Goal: Check status: Check status

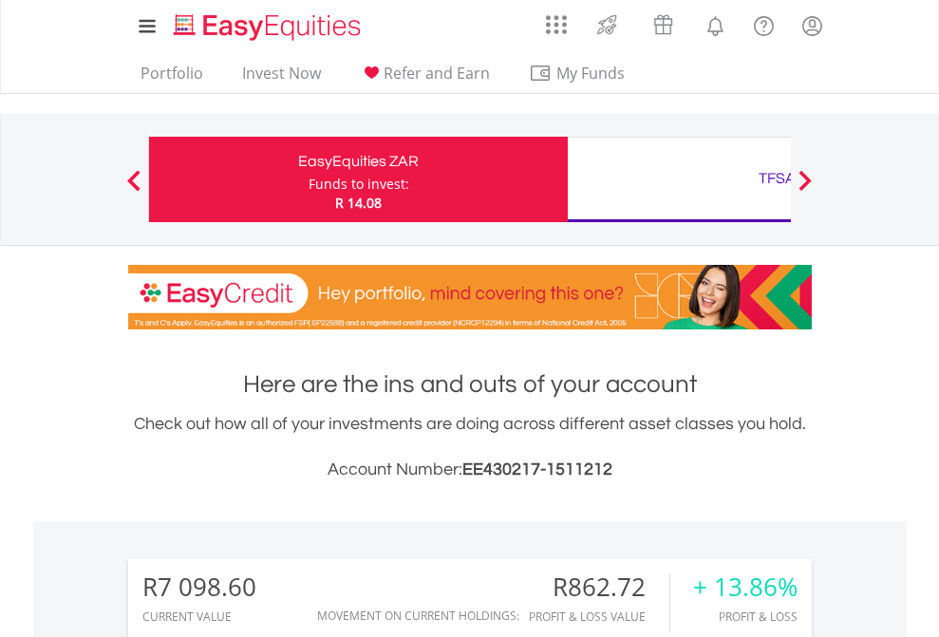
scroll to position [182, 298]
click at [308, 179] on div "Funds to invest:" at bounding box center [358, 184] width 101 height 19
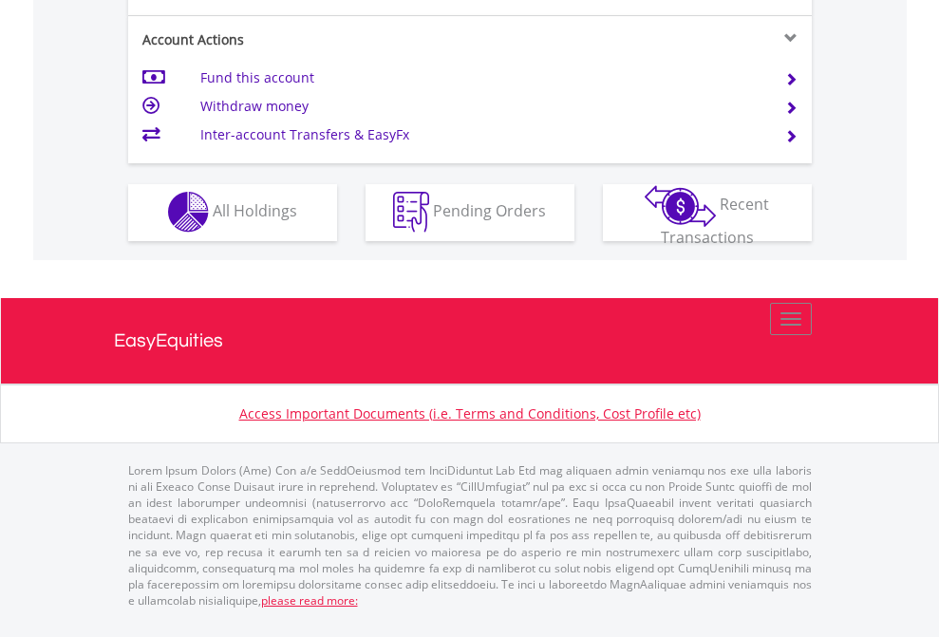
scroll to position [1775, 0]
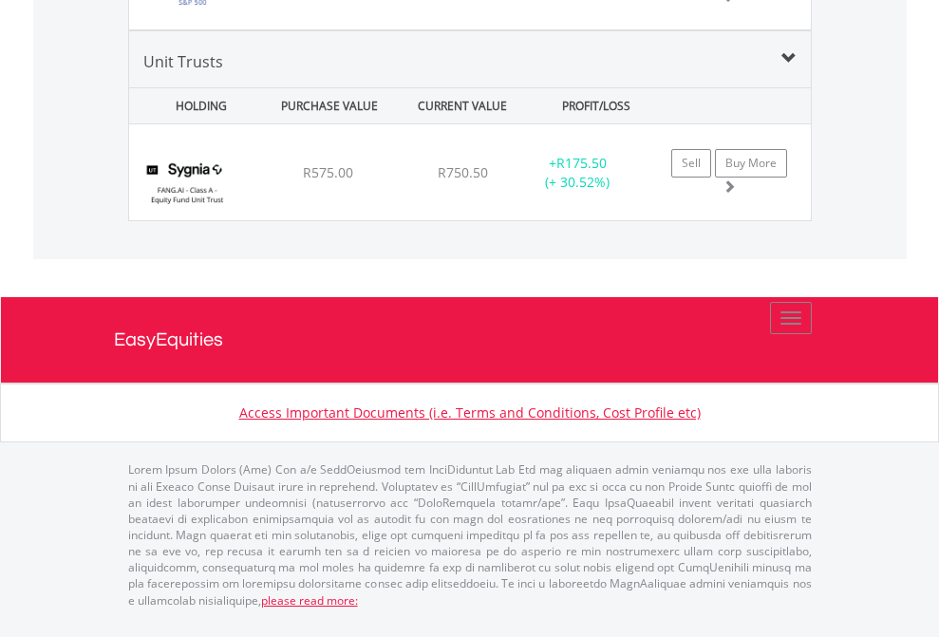
scroll to position [182, 298]
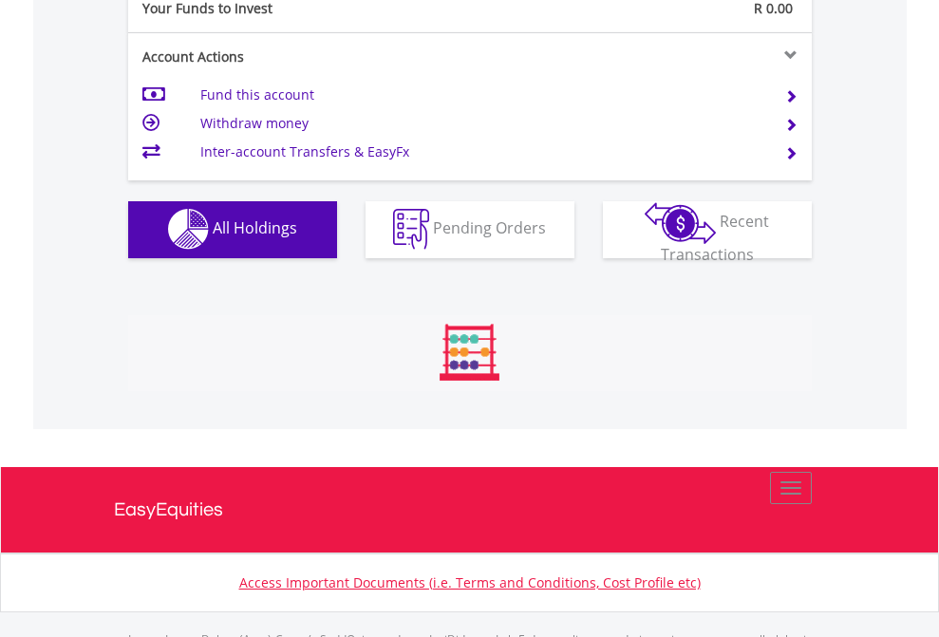
scroll to position [1879, 0]
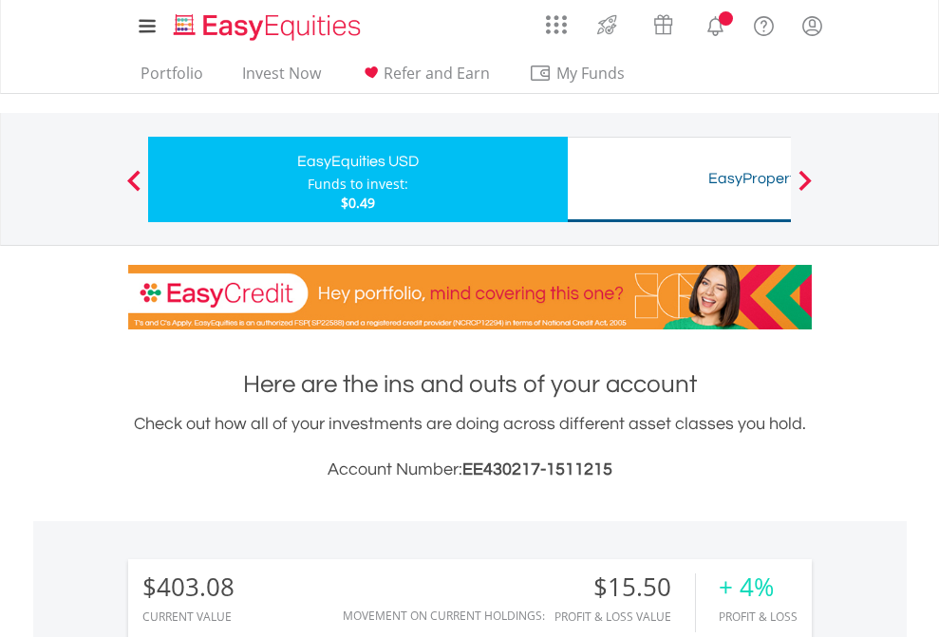
scroll to position [182, 298]
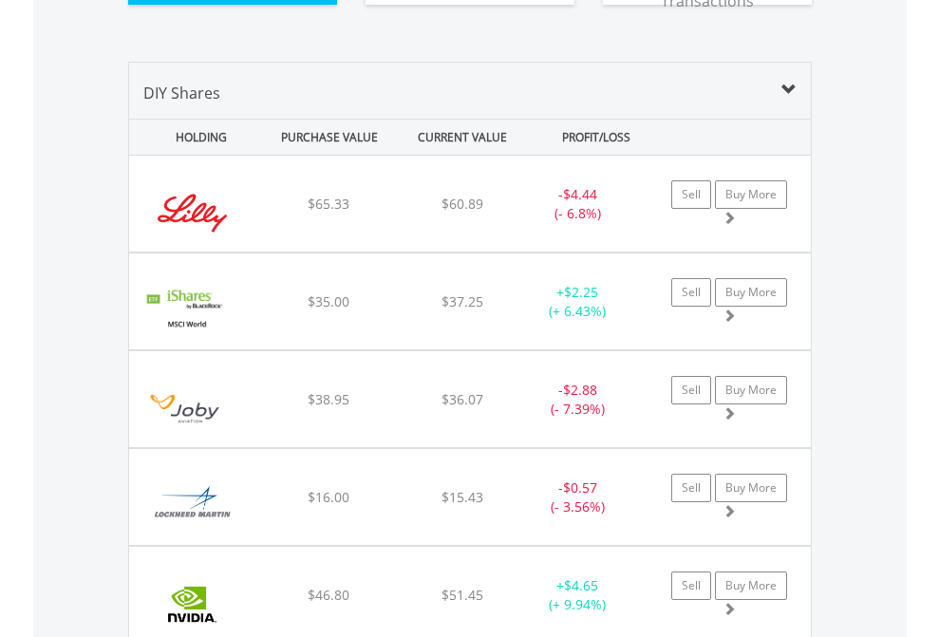
scroll to position [2149, 0]
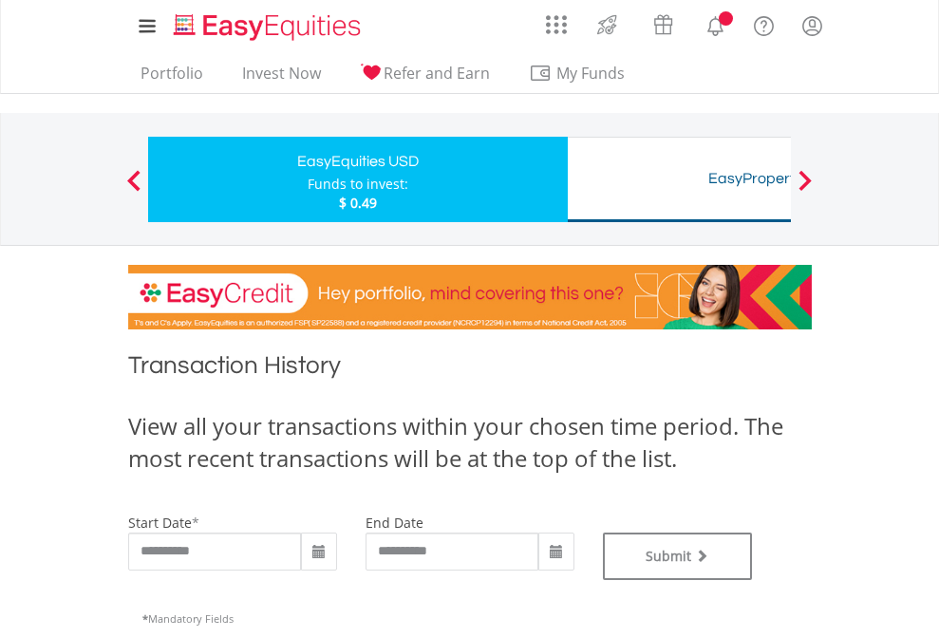
type input "**********"
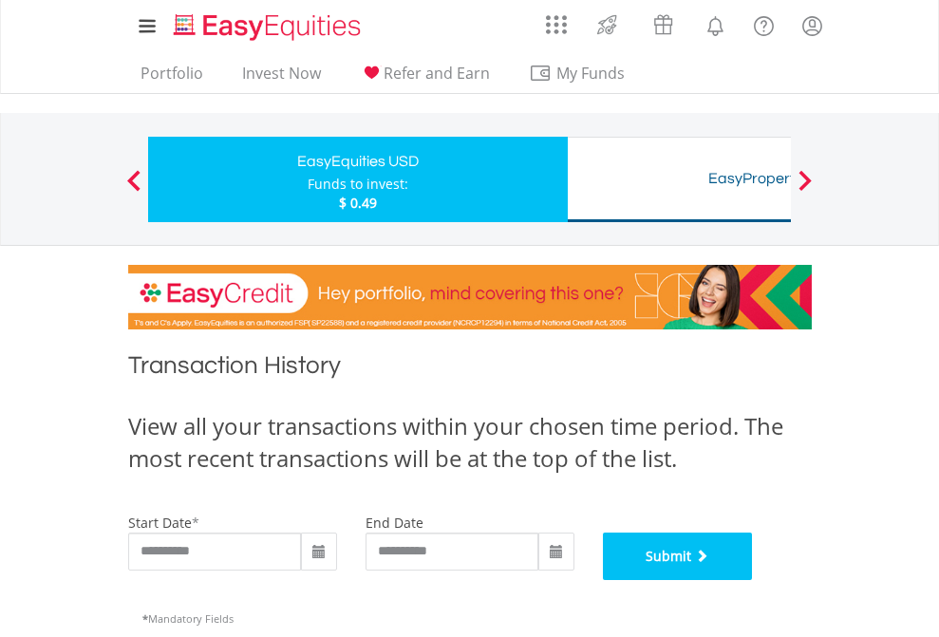
click at [753, 580] on button "Submit" at bounding box center [678, 555] width 150 height 47
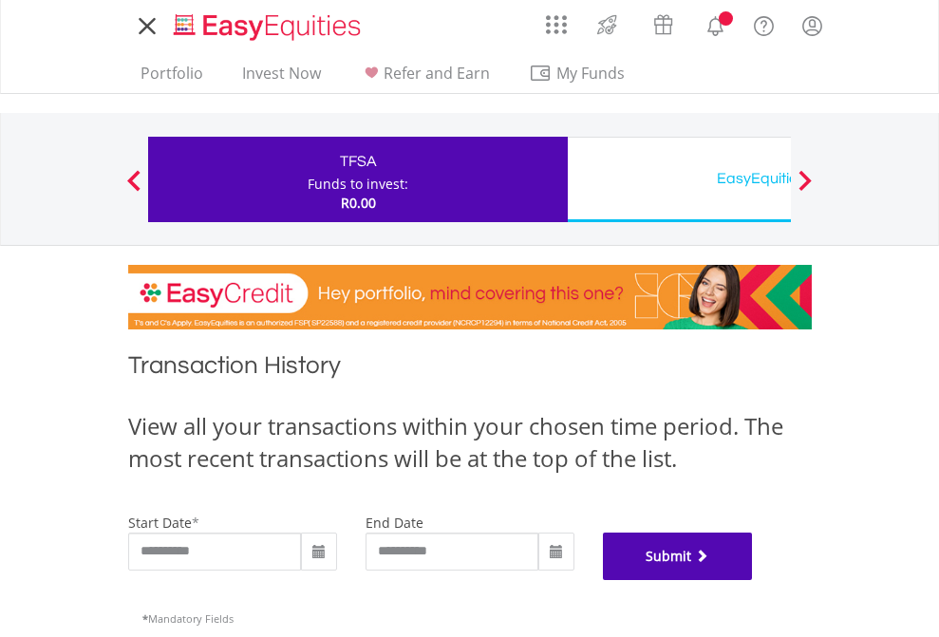
click at [753, 580] on button "Submit" at bounding box center [678, 555] width 150 height 47
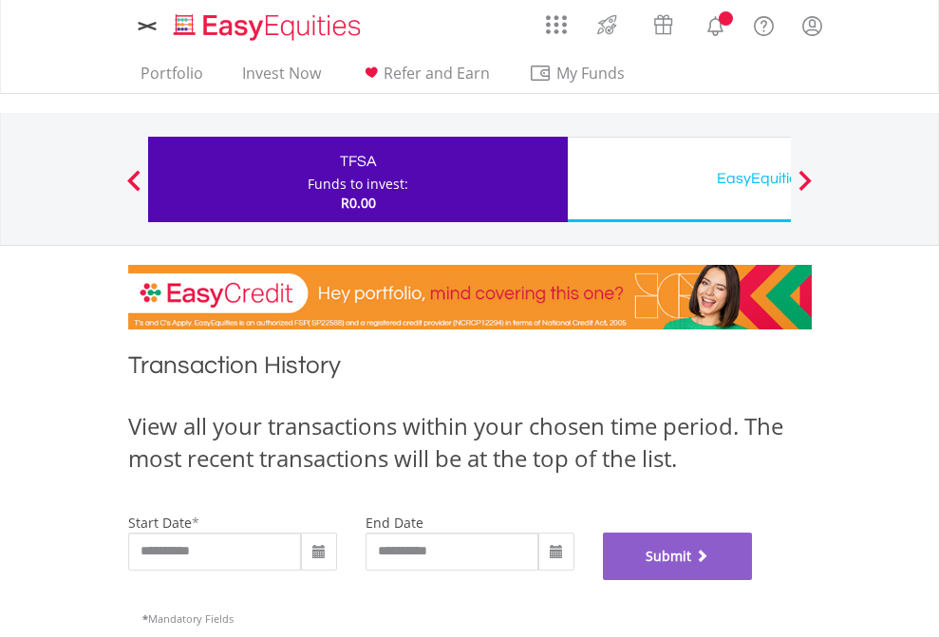
scroll to position [770, 0]
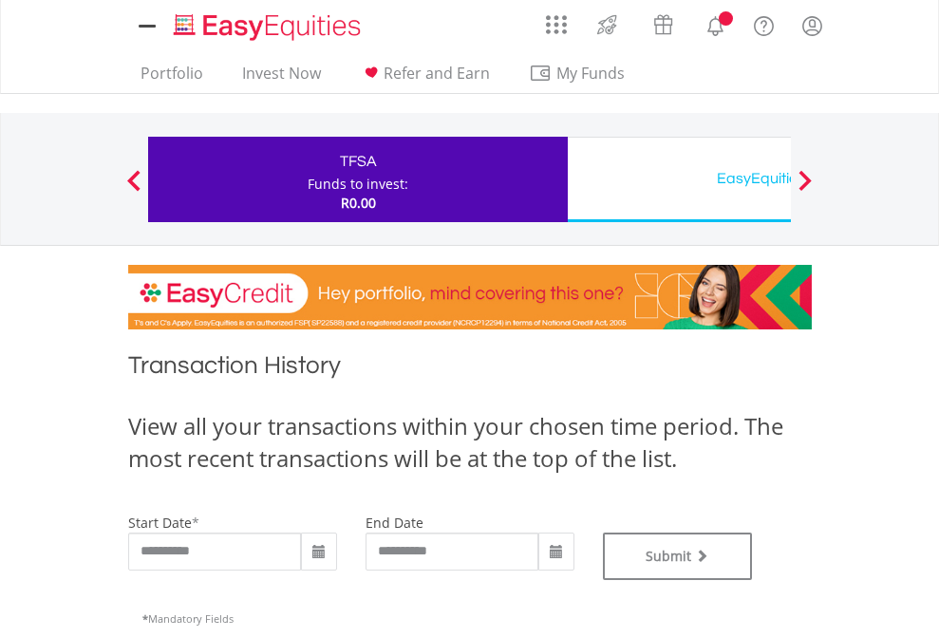
click at [679, 179] on div "EasyEquities USD" at bounding box center [777, 178] width 396 height 27
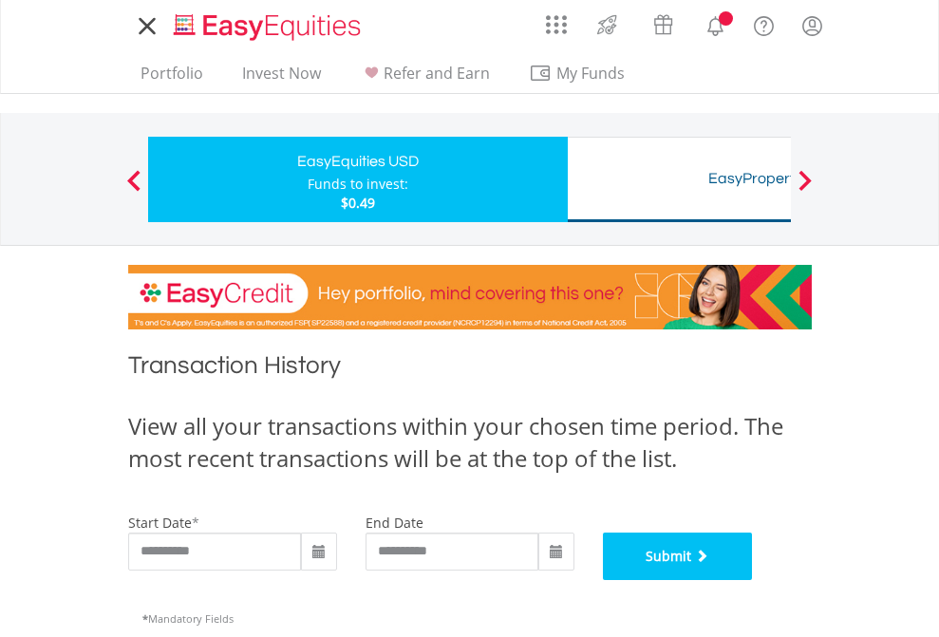
click at [753, 580] on button "Submit" at bounding box center [678, 555] width 150 height 47
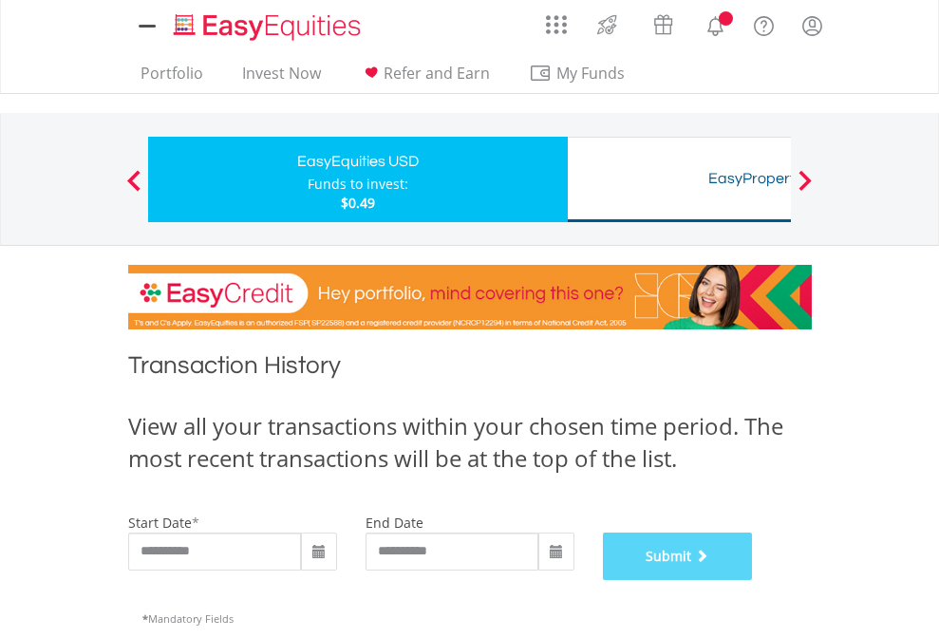
scroll to position [770, 0]
